Goal: Transaction & Acquisition: Purchase product/service

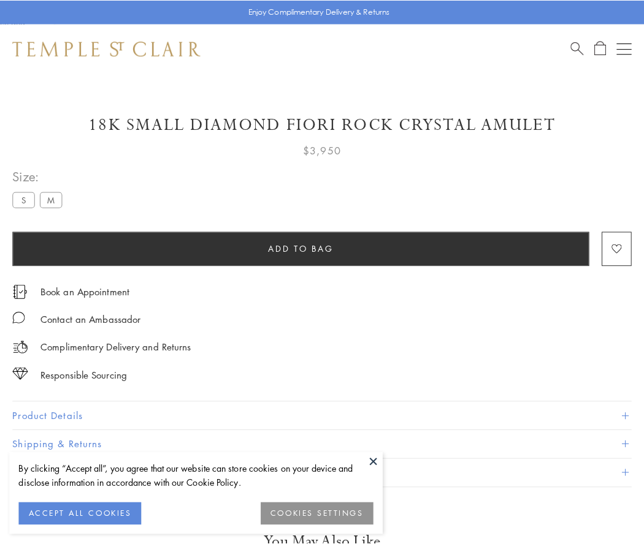
scroll to position [25, 0]
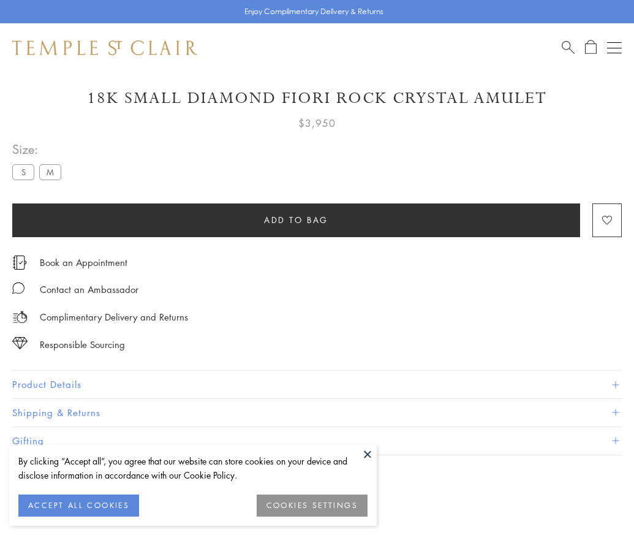
click at [296, 219] on span "Add to bag" at bounding box center [296, 219] width 64 height 13
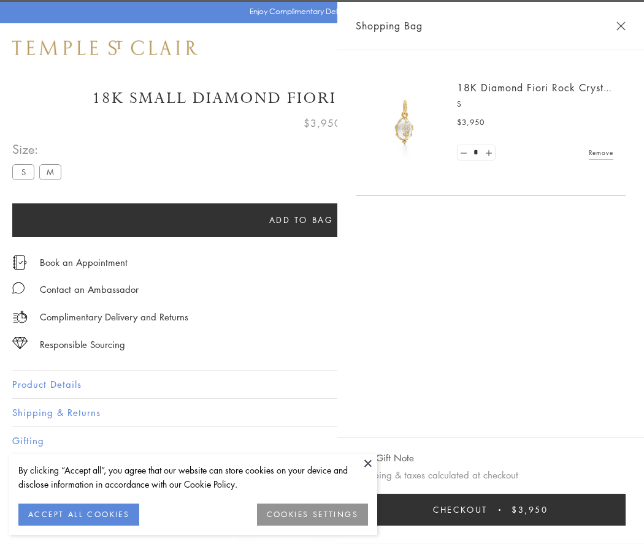
click at [487, 510] on span "Checkout" at bounding box center [460, 509] width 55 height 13
